Goal: Share content: Share content

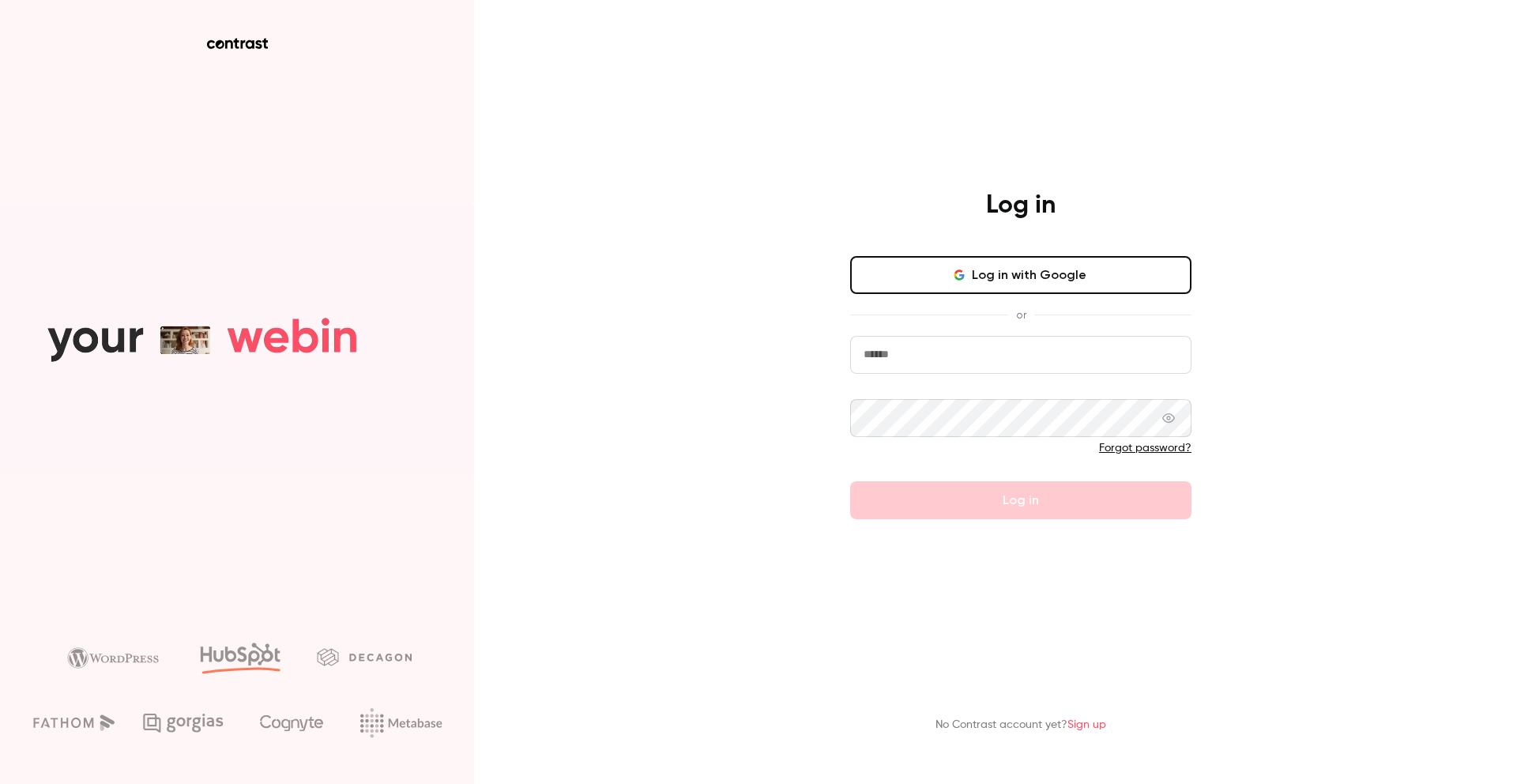
click at [1059, 276] on button "Log in with Google" at bounding box center [1021, 275] width 342 height 38
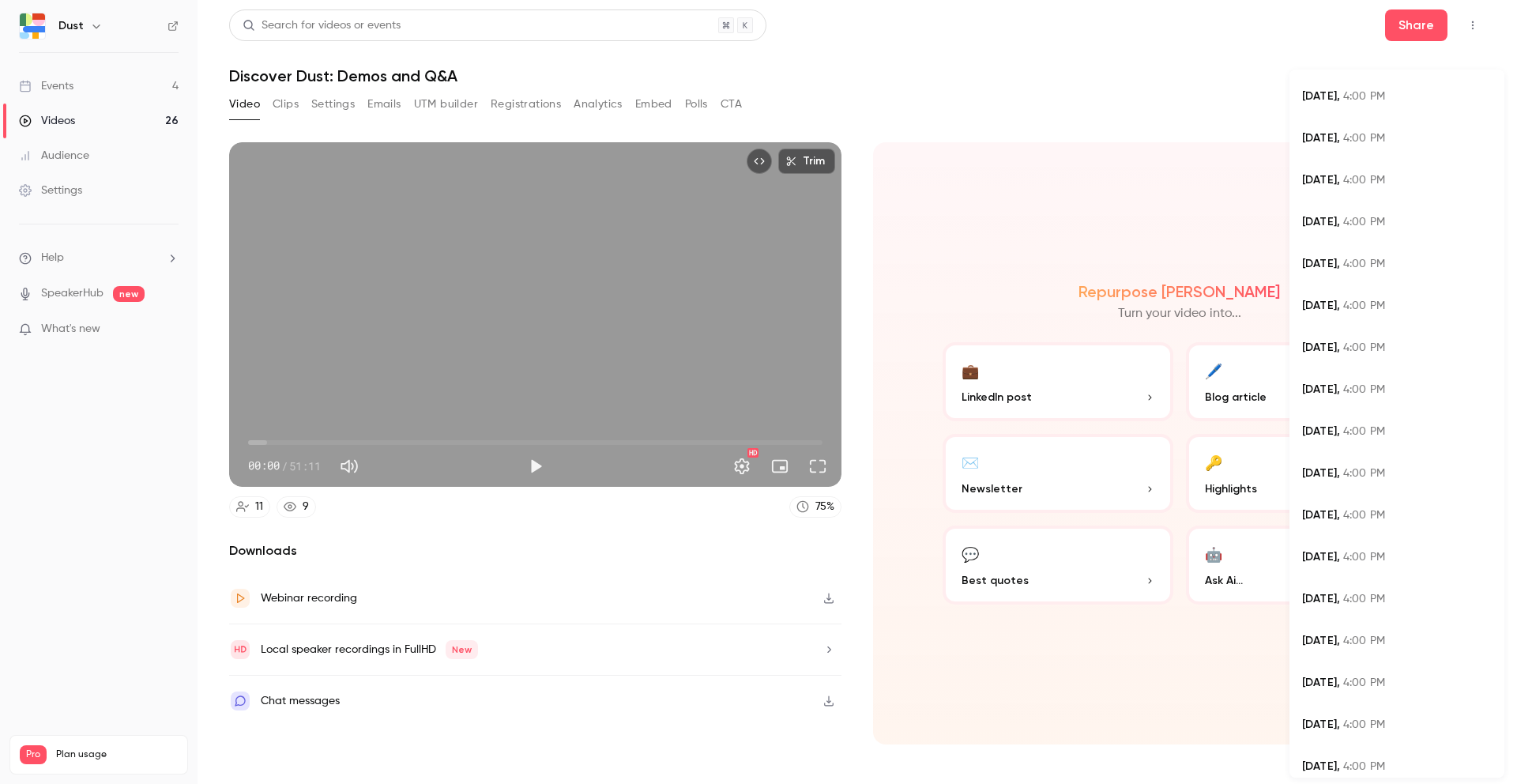
click at [1438, 105] on body "**********" at bounding box center [758, 392] width 1517 height 784
click at [1389, 145] on div "[DATE] 4:00 PM" at bounding box center [1396, 138] width 189 height 17
click at [1422, 105] on body "**********" at bounding box center [758, 392] width 1517 height 784
click at [1395, 100] on div "[DATE] 4:00 PM" at bounding box center [1396, 97] width 189 height 17
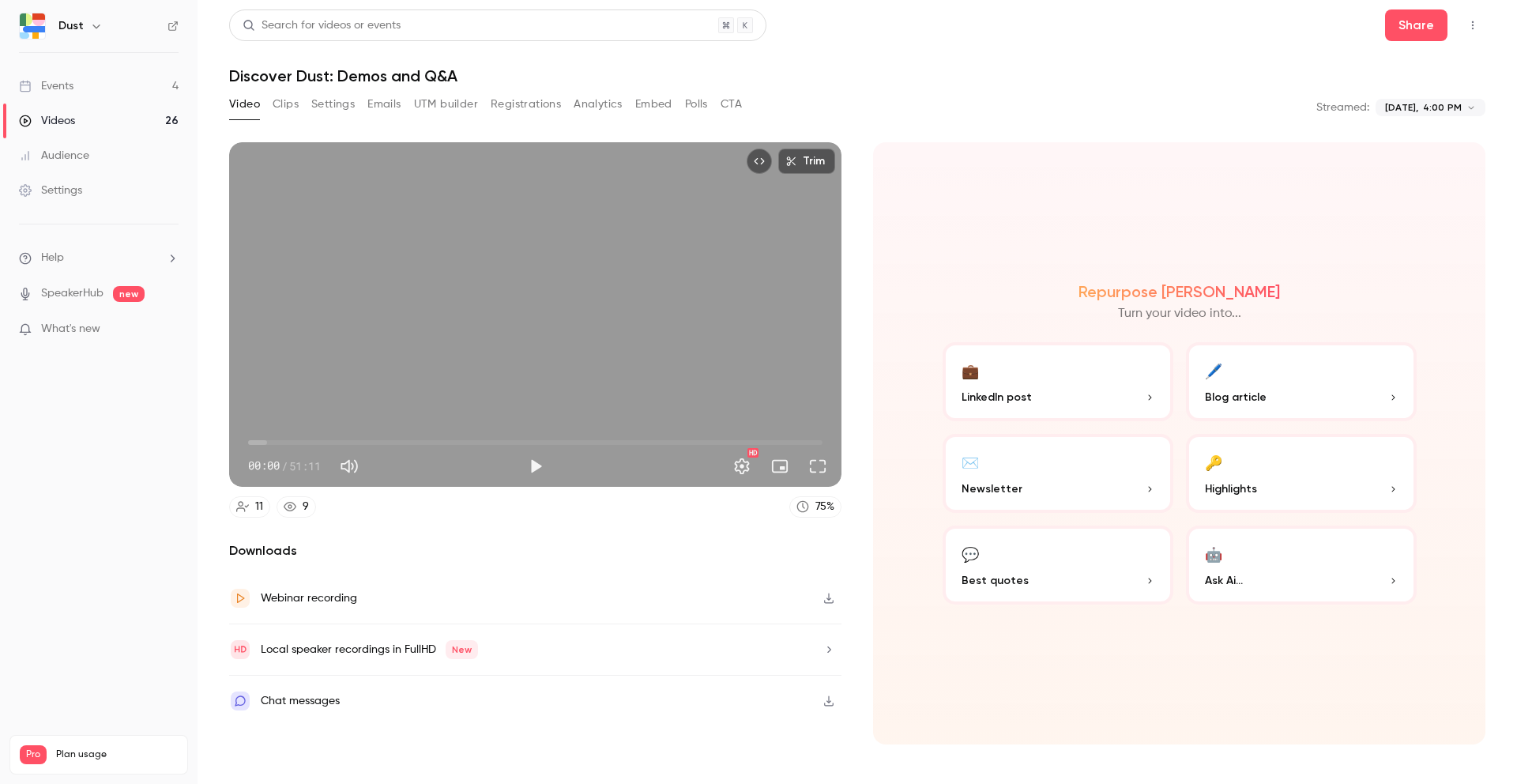
click at [266, 440] on span "00:00" at bounding box center [536, 442] width 574 height 25
click at [287, 441] on span "01:32" at bounding box center [536, 442] width 574 height 25
click at [327, 443] on span "03:31" at bounding box center [536, 442] width 574 height 25
click at [366, 447] on span "10:29" at bounding box center [536, 442] width 574 height 25
click at [406, 446] on span "14:04" at bounding box center [536, 442] width 574 height 25
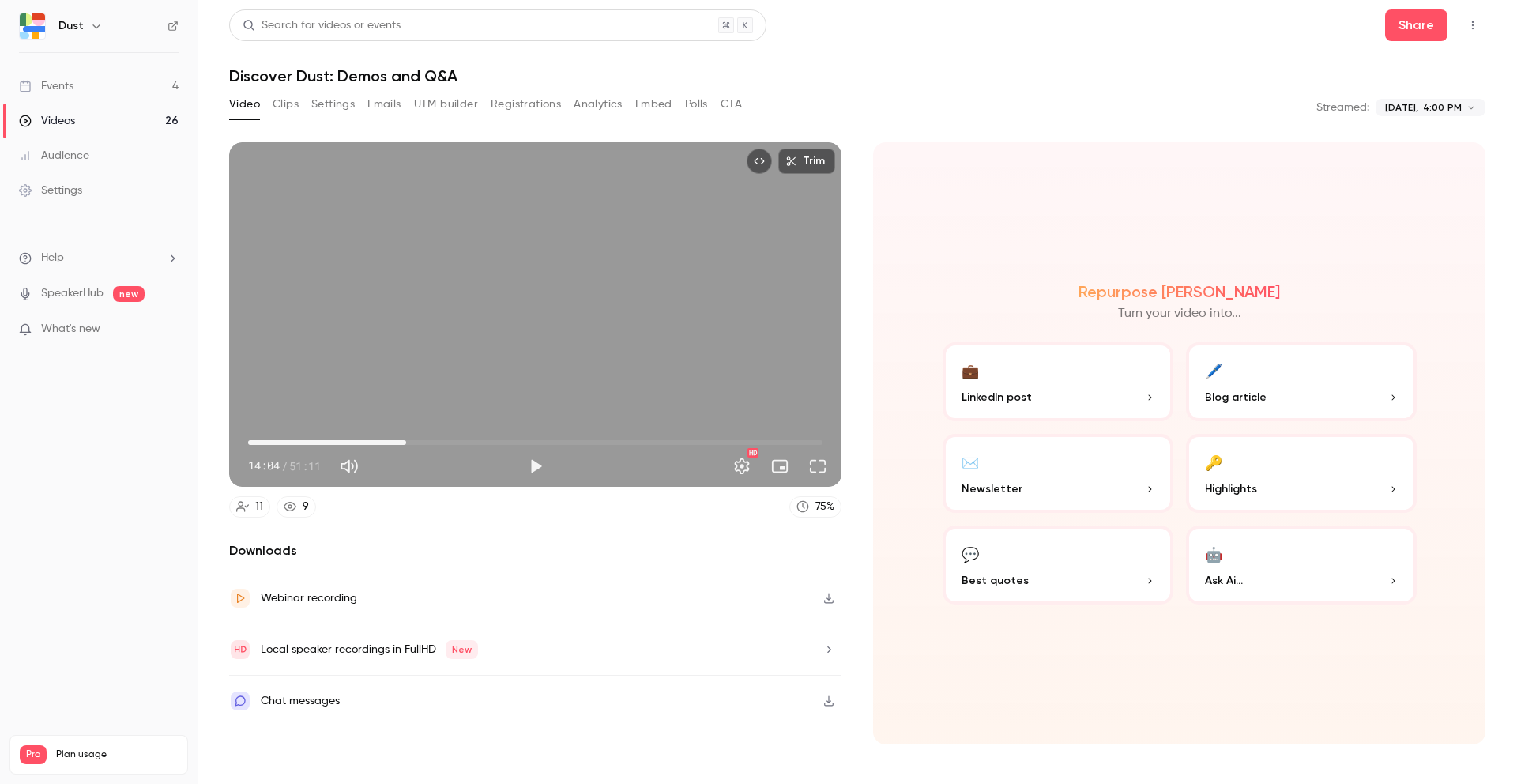
click at [488, 444] on span "14:04" at bounding box center [536, 442] width 574 height 25
click at [566, 434] on span "21:19" at bounding box center [536, 442] width 574 height 25
type input "******"
click at [663, 440] on span "36:57" at bounding box center [536, 442] width 574 height 25
click at [1412, 25] on button "Share" at bounding box center [1416, 25] width 62 height 32
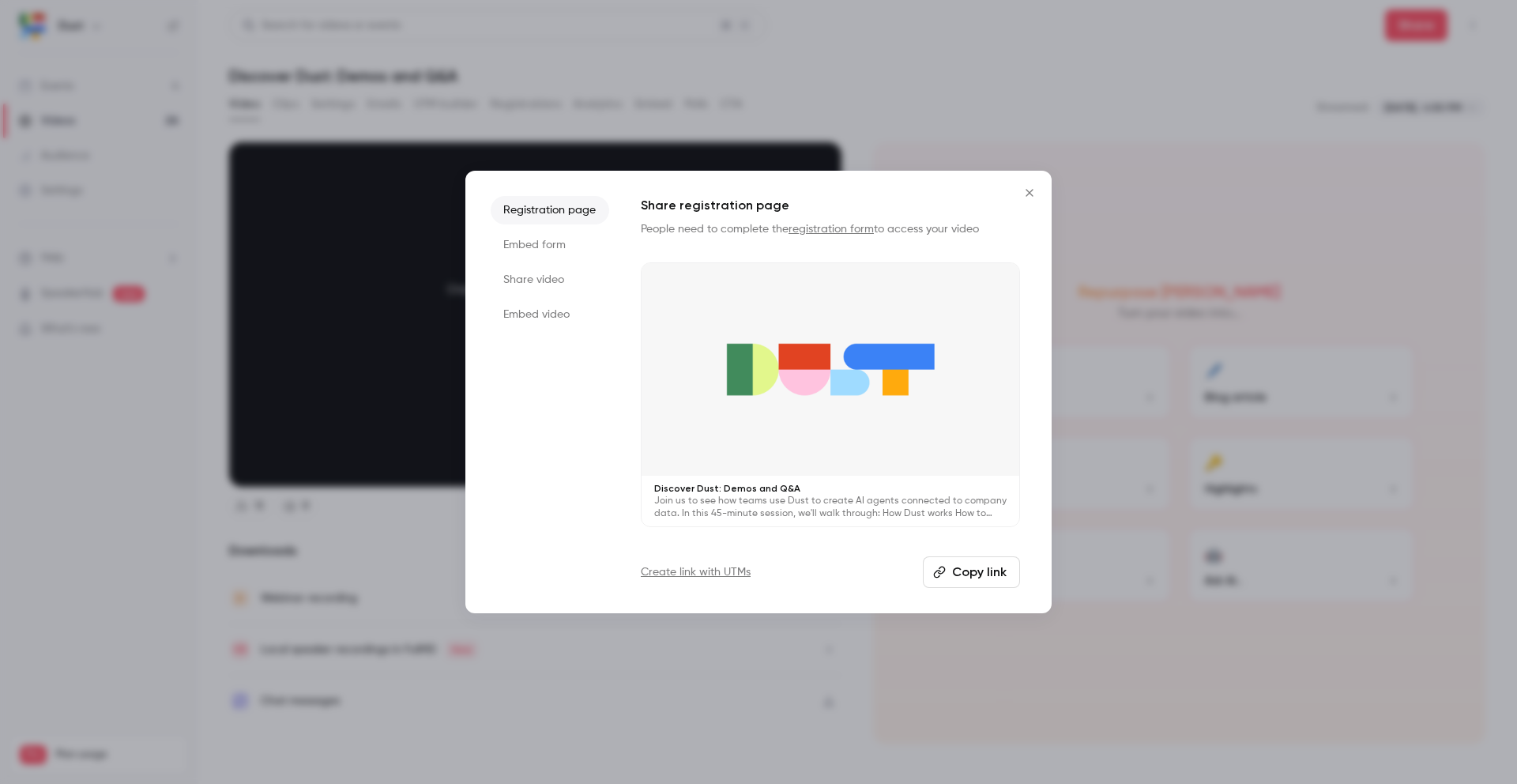
click at [986, 572] on button "Copy link" at bounding box center [971, 572] width 97 height 32
click at [559, 273] on li "Share video" at bounding box center [550, 280] width 119 height 28
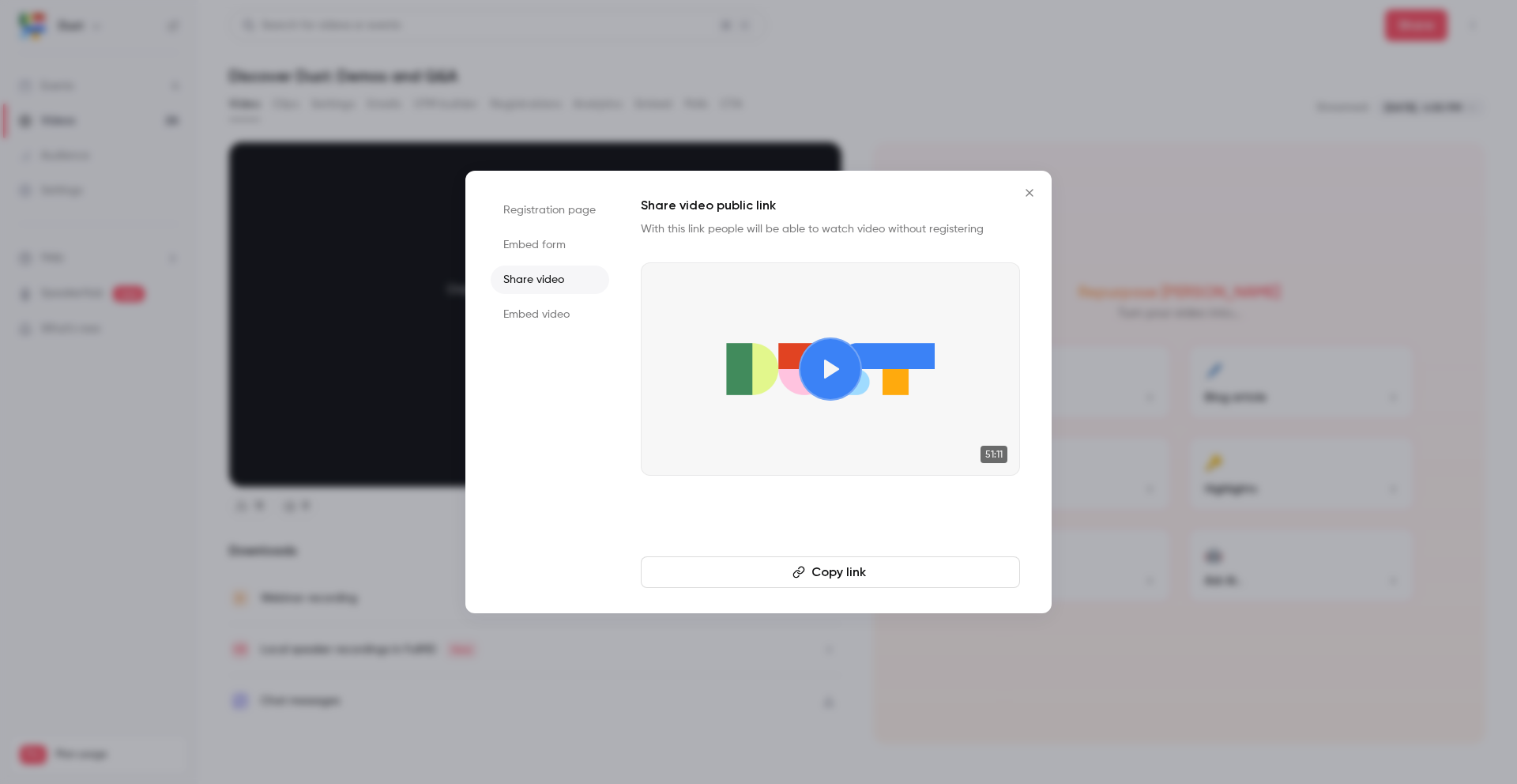
click at [843, 568] on button "Copy link" at bounding box center [831, 572] width 379 height 32
click at [1168, 219] on div at bounding box center [758, 392] width 1517 height 784
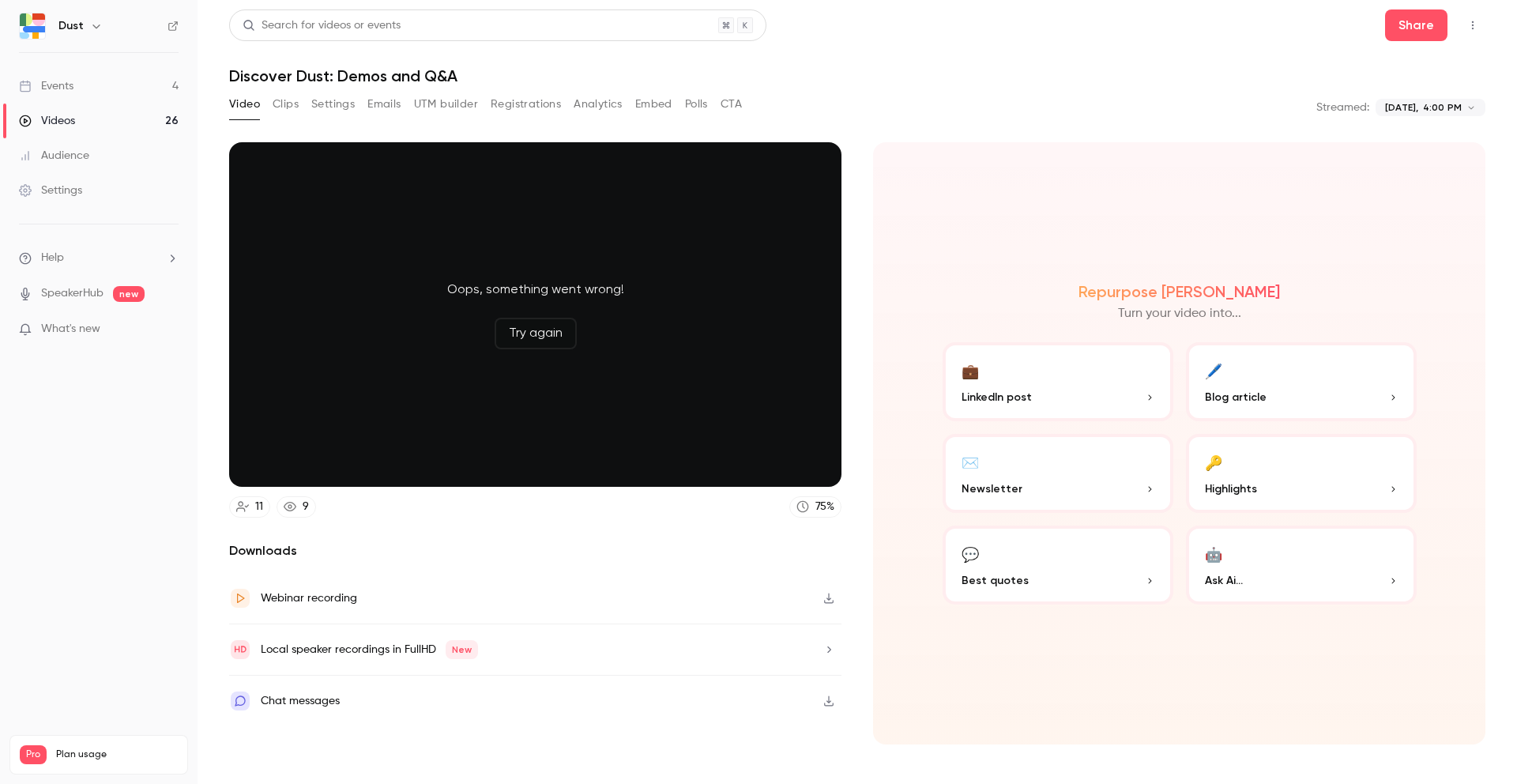
click at [119, 119] on link "Videos 26" at bounding box center [99, 120] width 198 height 35
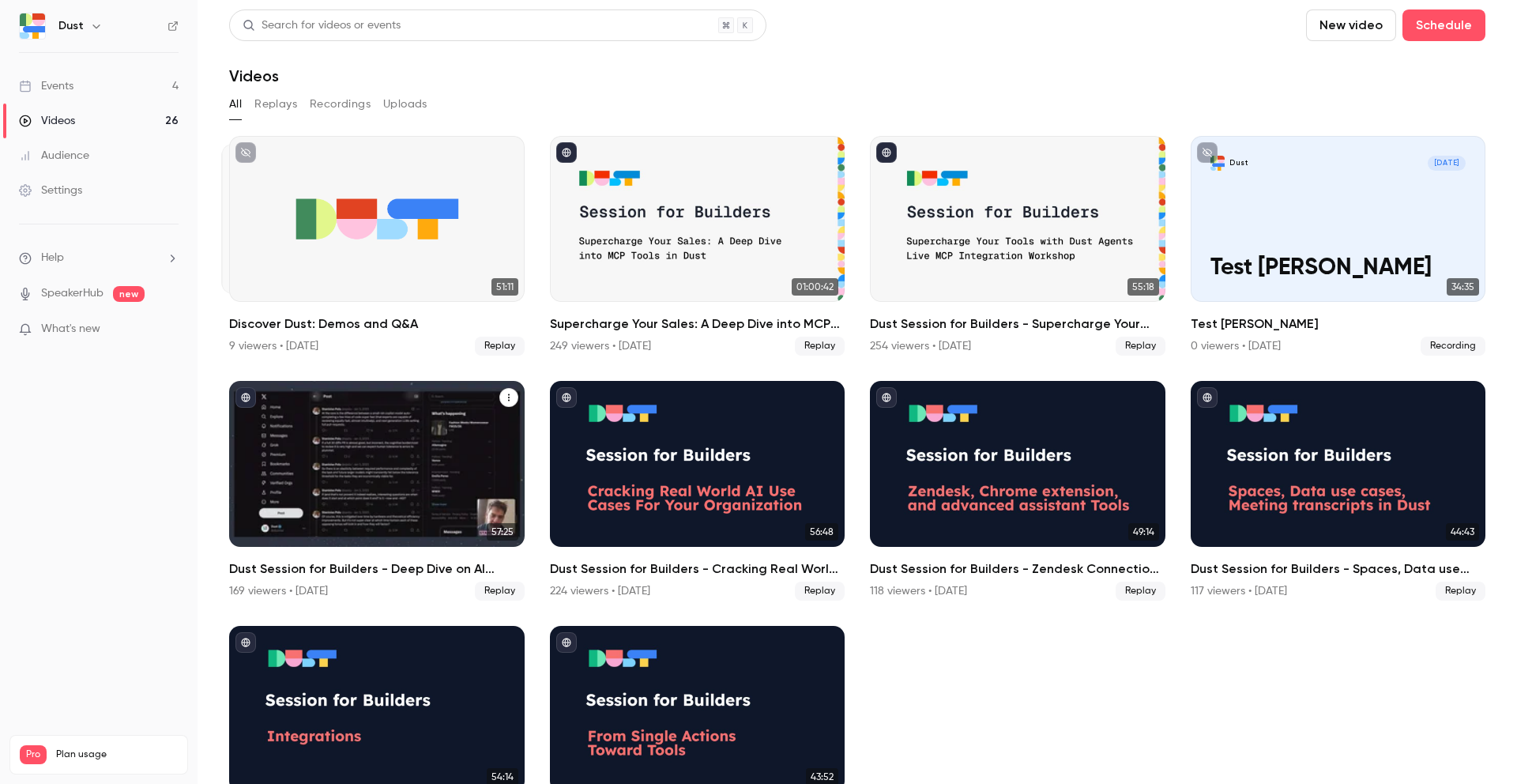
scroll to position [81, 0]
